Goal: Information Seeking & Learning: Learn about a topic

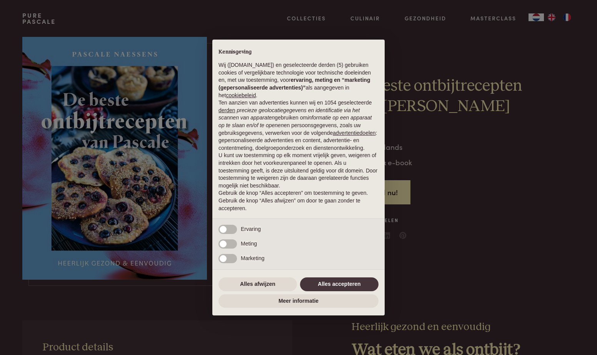
click at [375, 177] on p "U kunt uw toestemming op elk moment vrijelijk geven, weigeren of intrekken door…" at bounding box center [298, 171] width 160 height 38
click at [328, 282] on button "Alles accepteren" at bounding box center [339, 285] width 78 height 14
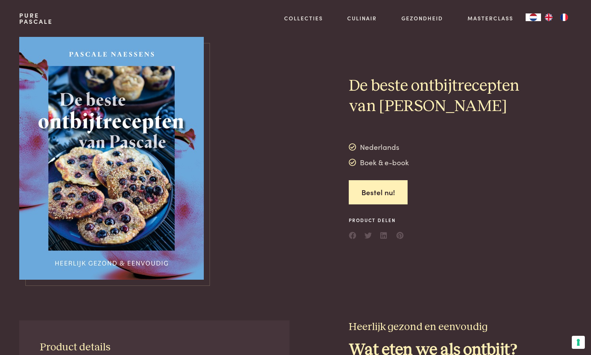
click at [159, 160] on img at bounding box center [111, 158] width 185 height 243
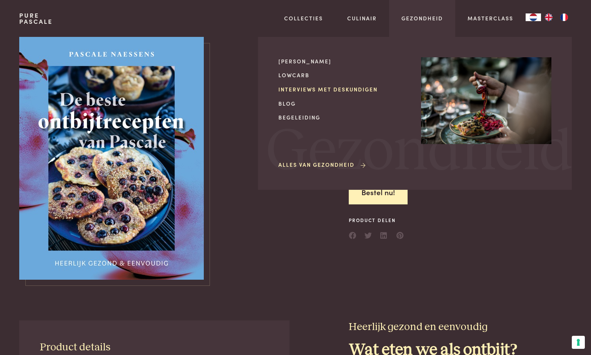
click at [295, 90] on link "Interviews met deskundigen" at bounding box center [343, 89] width 130 height 8
